Goal: Transaction & Acquisition: Purchase product/service

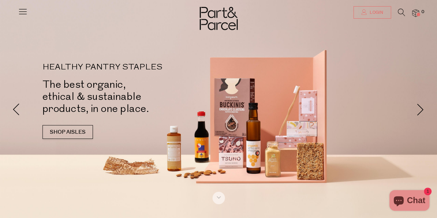
type input "[EMAIL_ADDRESS][DOMAIN_NAME]"
click at [368, 7] on link "Login" at bounding box center [373, 12] width 38 height 12
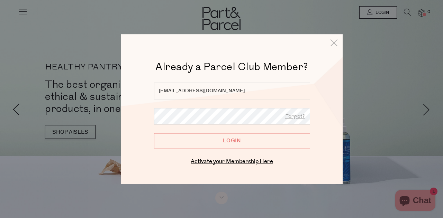
click at [236, 140] on input "Login" at bounding box center [232, 140] width 156 height 15
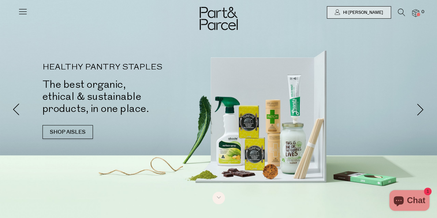
click at [19, 12] on icon at bounding box center [23, 12] width 10 height 10
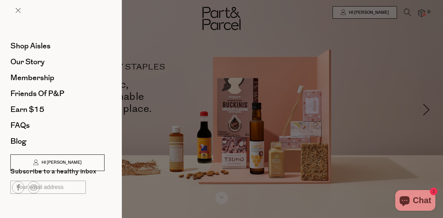
click at [84, 166] on link "Hi [PERSON_NAME]" at bounding box center [57, 163] width 94 height 17
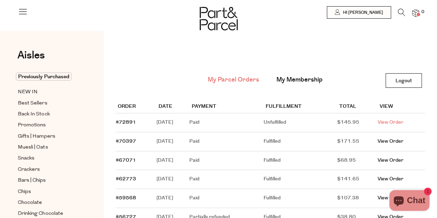
click at [389, 122] on link "View Order" at bounding box center [391, 122] width 26 height 7
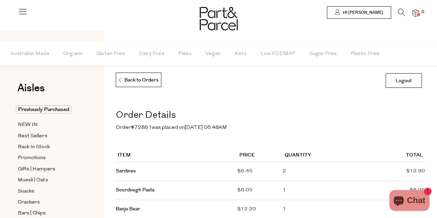
click at [404, 11] on icon at bounding box center [401, 13] width 7 height 8
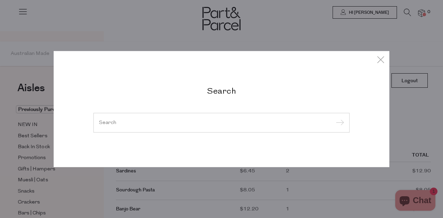
click at [176, 119] on div at bounding box center [221, 123] width 256 height 20
click at [167, 123] on input "search" at bounding box center [221, 122] width 245 height 5
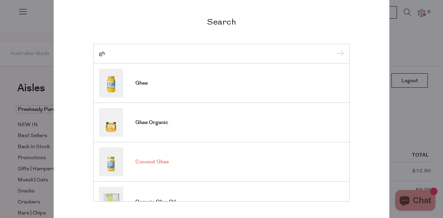
type input "gh"
click at [151, 163] on span "Coconut Ghee" at bounding box center [152, 162] width 34 height 7
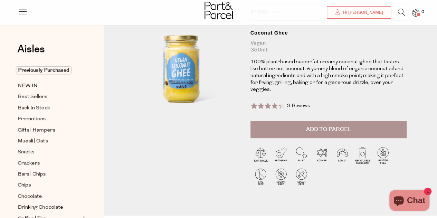
scroll to position [56, 0]
click at [315, 130] on span "Add to Parcel" at bounding box center [328, 129] width 45 height 8
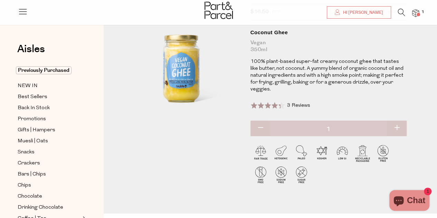
click at [399, 129] on button "button" at bounding box center [397, 128] width 20 height 15
type input "2"
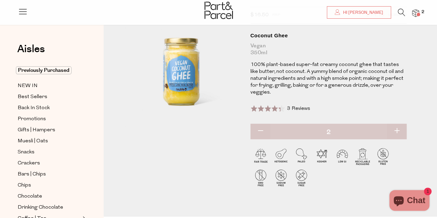
scroll to position [1, 0]
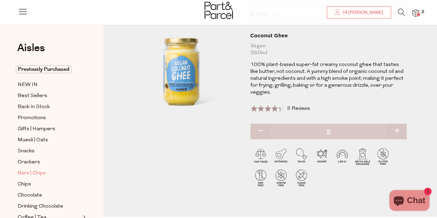
click at [36, 170] on span "Bars | Chips" at bounding box center [32, 173] width 28 height 8
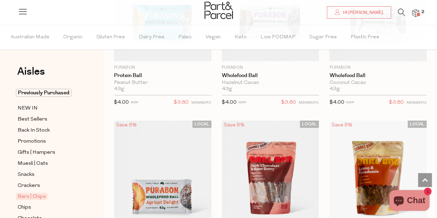
scroll to position [2595, 0]
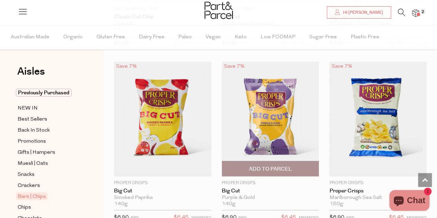
scroll to position [3542, 0]
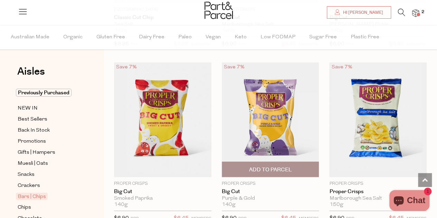
click at [272, 166] on span "Add To Parcel" at bounding box center [270, 169] width 43 height 7
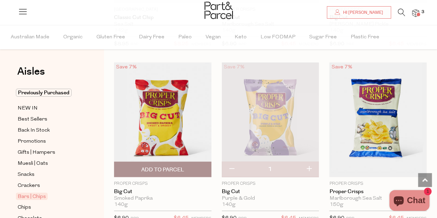
click at [127, 164] on button "Add To Parcel" at bounding box center [162, 170] width 97 height 16
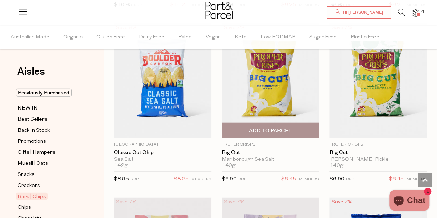
scroll to position [3409, 0]
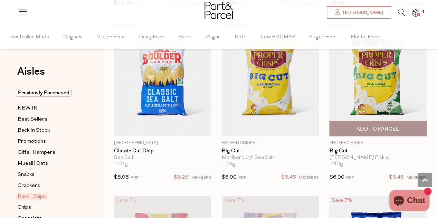
click at [361, 121] on span "Add To Parcel" at bounding box center [378, 128] width 93 height 15
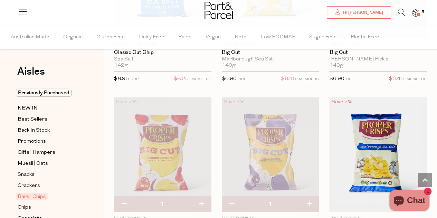
scroll to position [3485, 0]
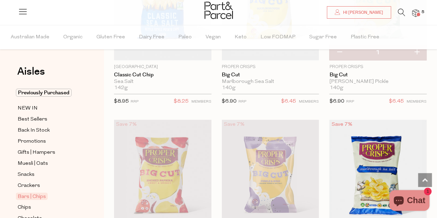
click at [270, 171] on img at bounding box center [270, 177] width 97 height 115
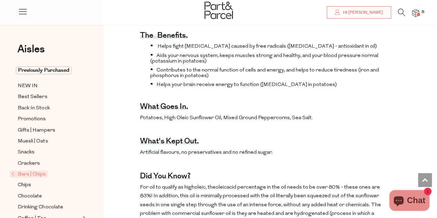
scroll to position [214, 0]
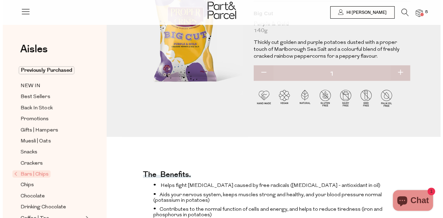
scroll to position [0, 0]
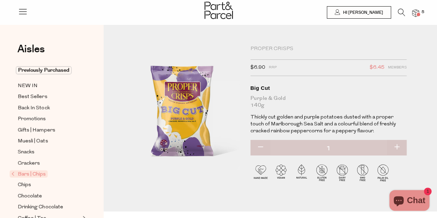
click at [417, 11] on img at bounding box center [415, 13] width 7 height 8
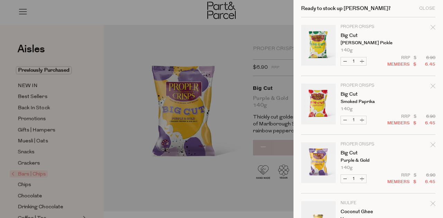
click at [344, 63] on button "Decrease Big Cut" at bounding box center [345, 61] width 8 height 8
type input "0"
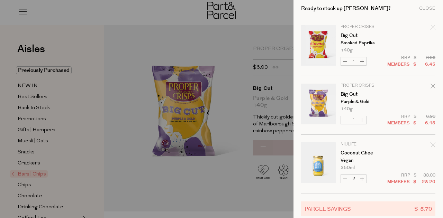
click at [345, 120] on button "Decrease Big Cut" at bounding box center [345, 120] width 8 height 8
type input "0"
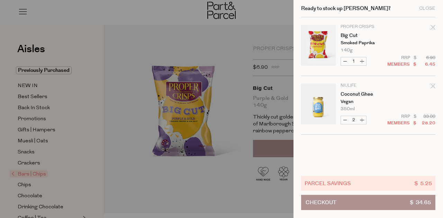
click at [343, 62] on button "Decrease Big Cut" at bounding box center [345, 61] width 8 height 8
type input "0"
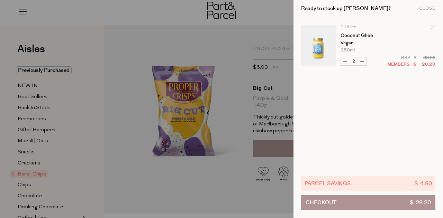
click at [355, 195] on button "Checkout $ 28.20" at bounding box center [368, 202] width 134 height 15
